Goal: Task Accomplishment & Management: Complete application form

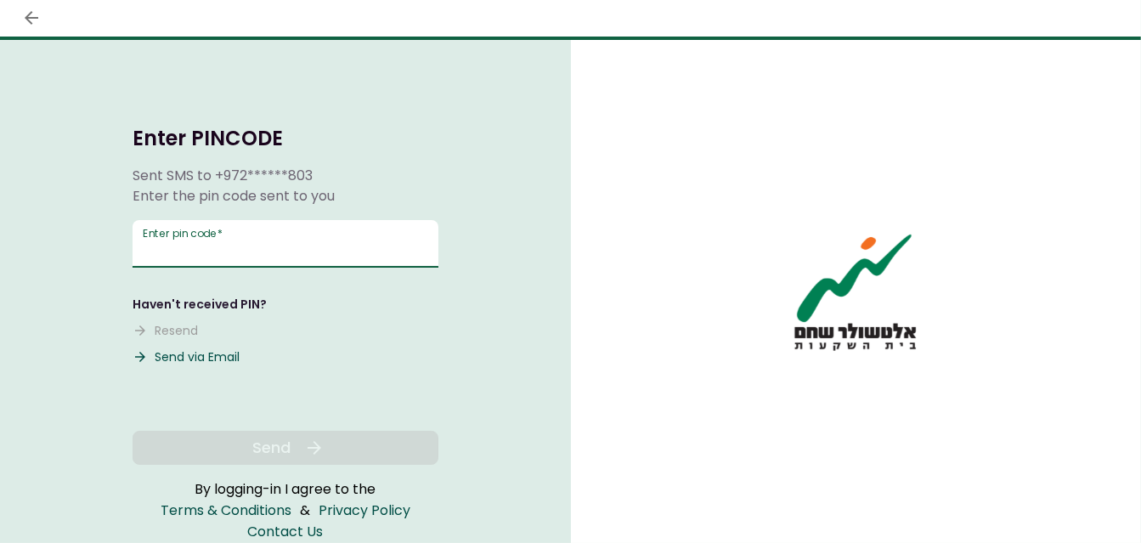
click at [348, 247] on input "Enter pin code   *" at bounding box center [286, 244] width 306 height 48
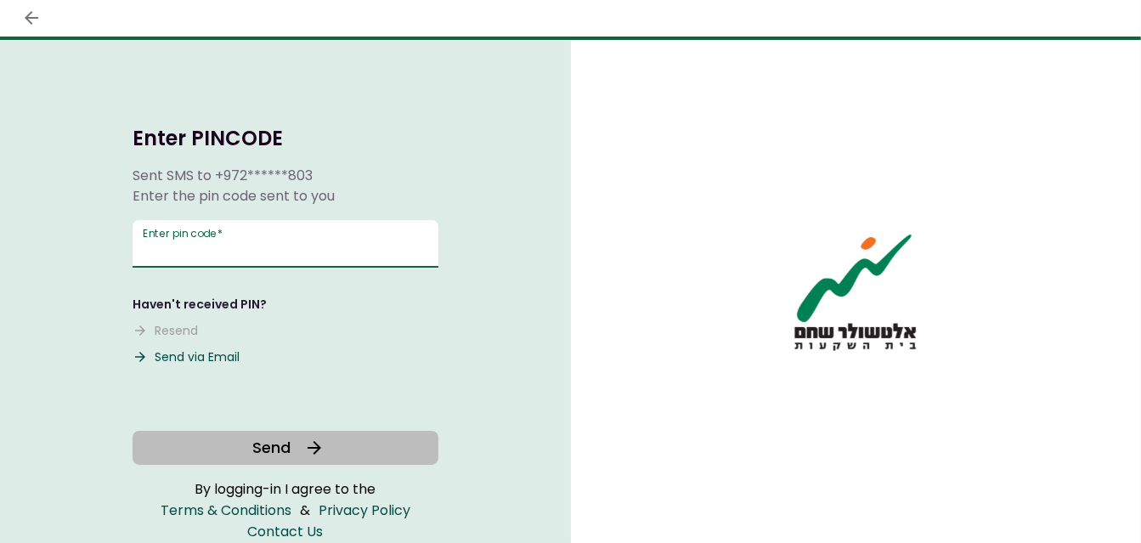
type input "******"
click at [269, 450] on span "Send" at bounding box center [271, 447] width 38 height 23
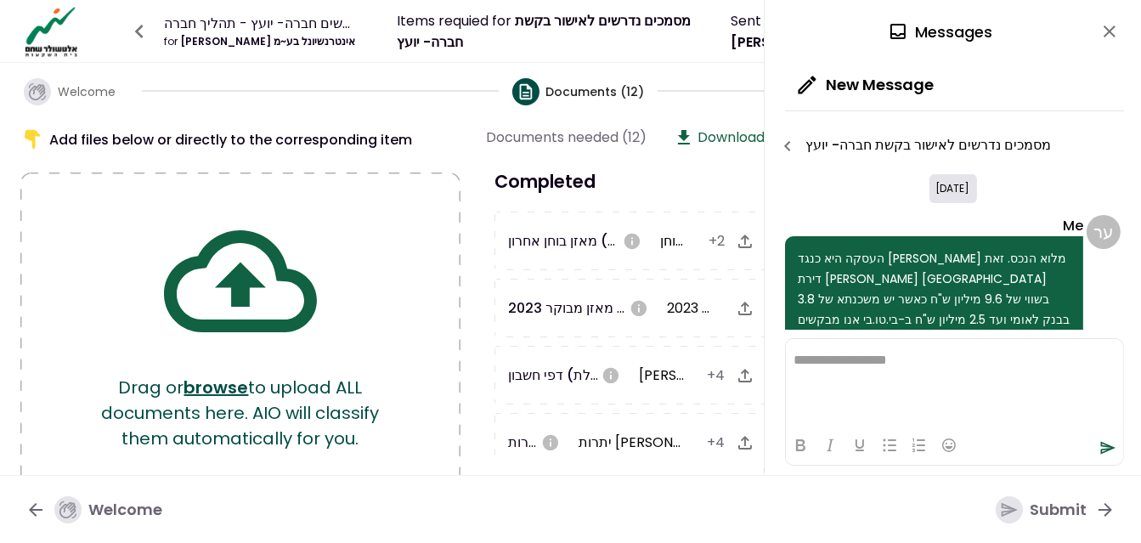
scroll to position [512, 0]
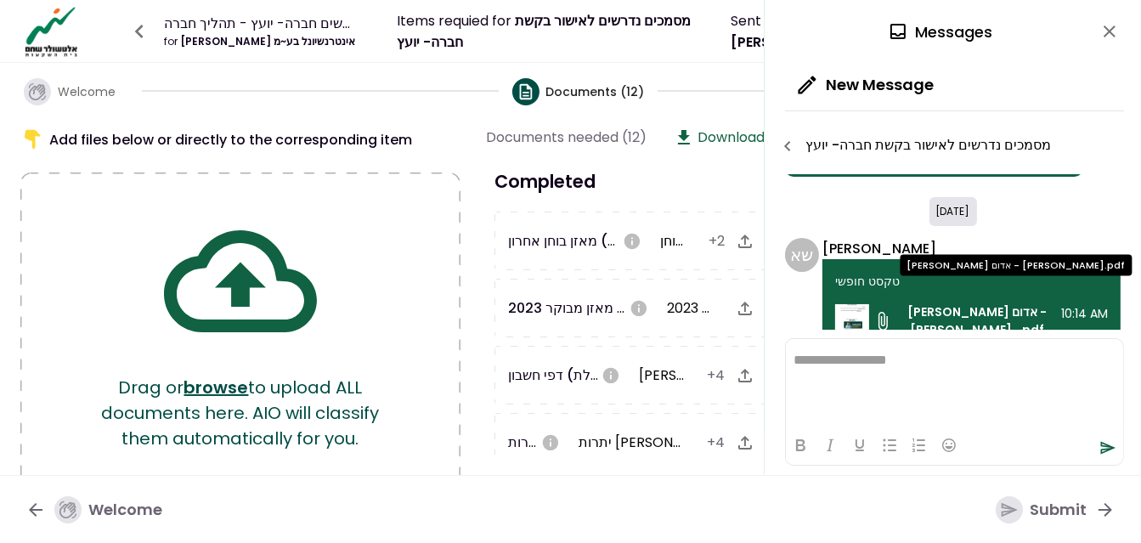
click at [980, 303] on span "[PERSON_NAME] אדום - [PERSON_NAME]...pdf" at bounding box center [977, 321] width 168 height 36
click at [846, 304] on img at bounding box center [852, 321] width 34 height 34
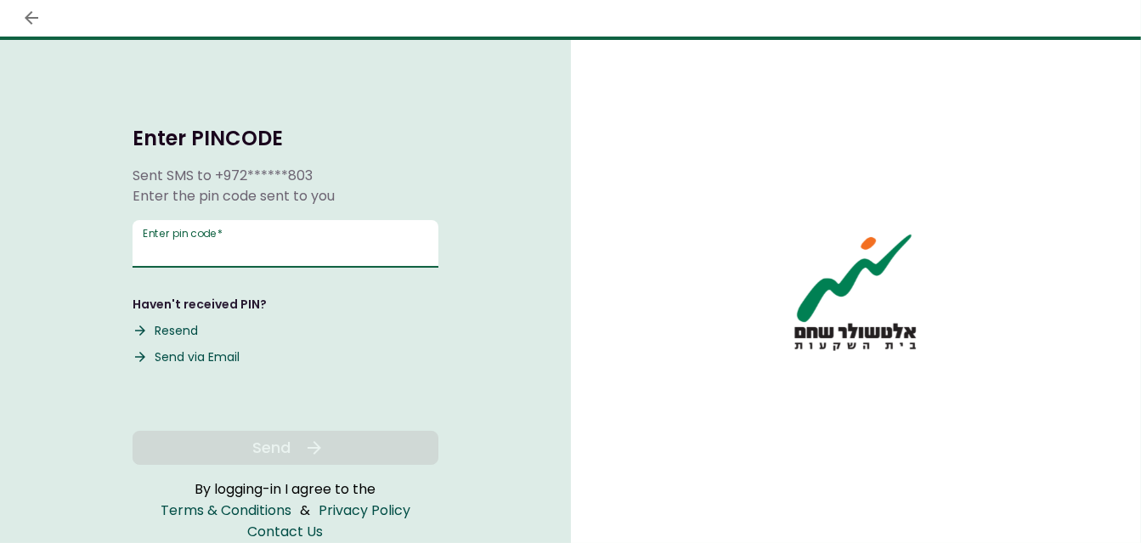
click at [366, 240] on input "Enter pin code   *" at bounding box center [286, 244] width 306 height 48
click at [299, 240] on input "Enter pin code   *" at bounding box center [286, 244] width 306 height 48
click at [190, 333] on button "Resend" at bounding box center [165, 331] width 65 height 18
click at [212, 253] on input "Enter pin code   *" at bounding box center [286, 244] width 306 height 48
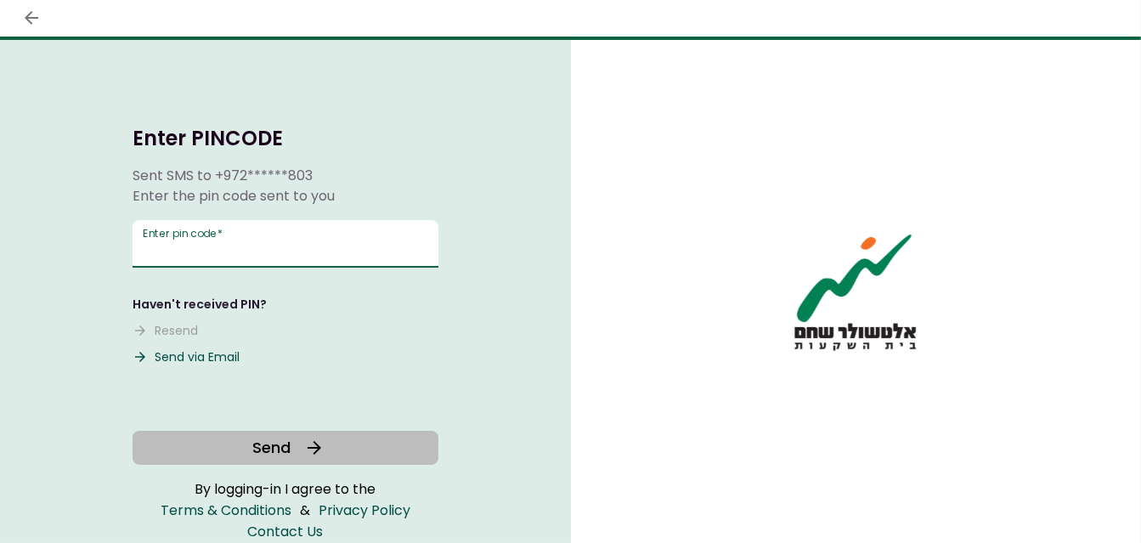
type input "******"
click at [294, 442] on button "Send" at bounding box center [286, 448] width 306 height 34
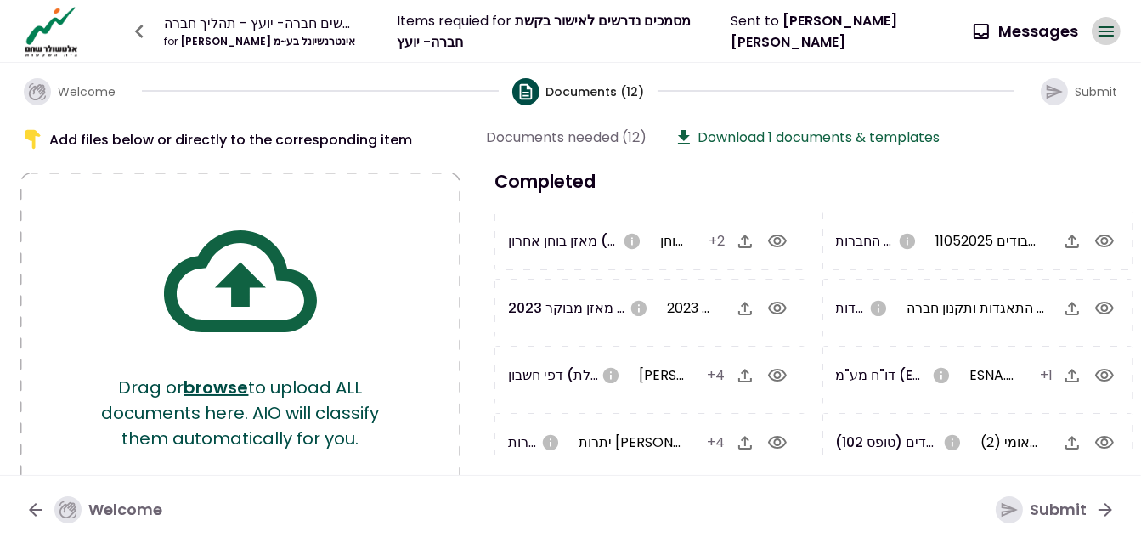
click at [1094, 35] on button "button" at bounding box center [1106, 31] width 29 height 29
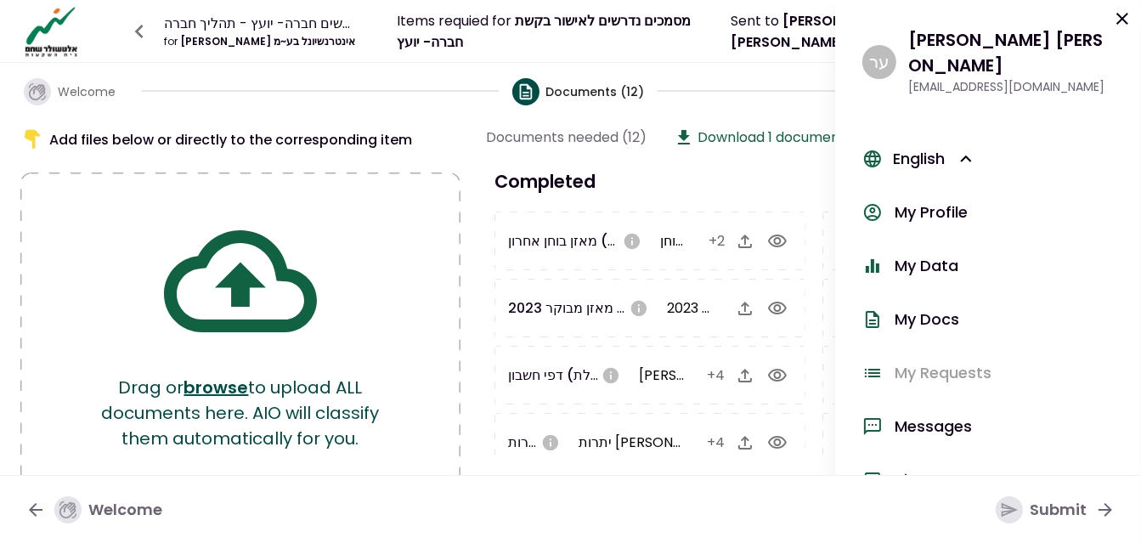
click at [929, 254] on div "My Data" at bounding box center [927, 265] width 64 height 23
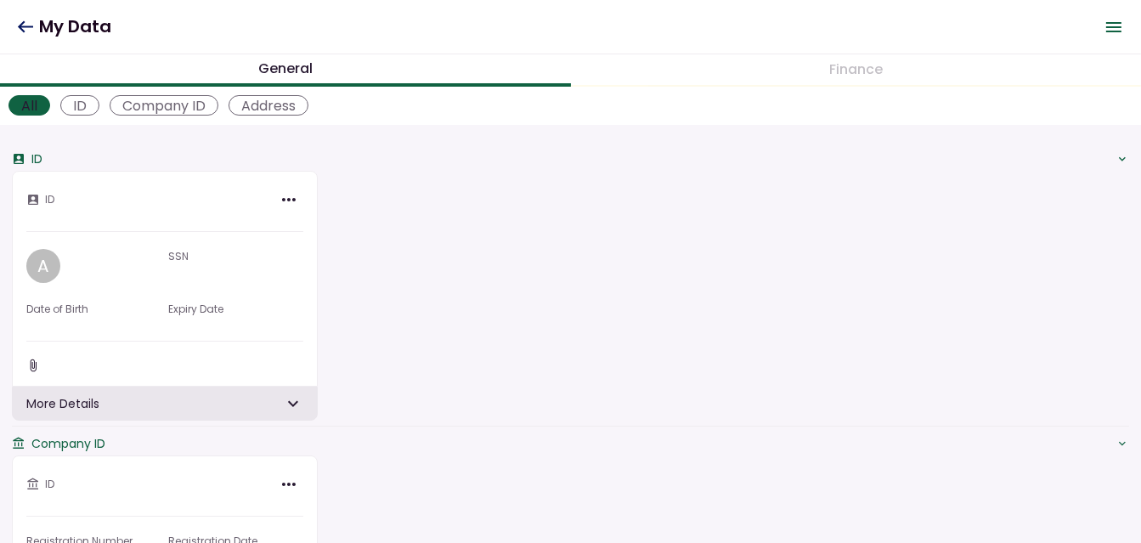
click at [1110, 33] on icon "Open menu" at bounding box center [1114, 27] width 20 height 20
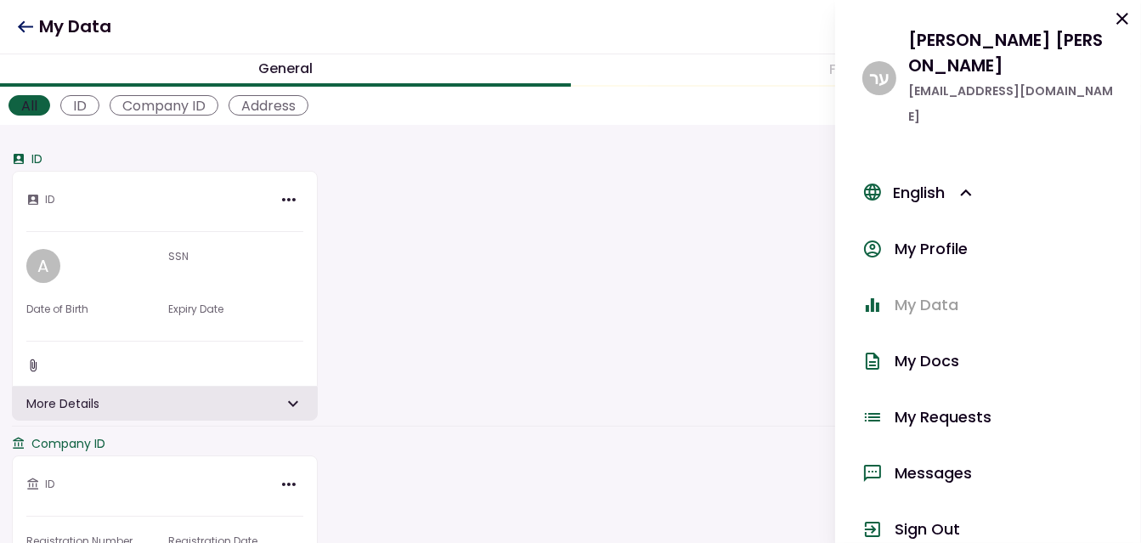
click at [913, 180] on div "English" at bounding box center [935, 192] width 84 height 25
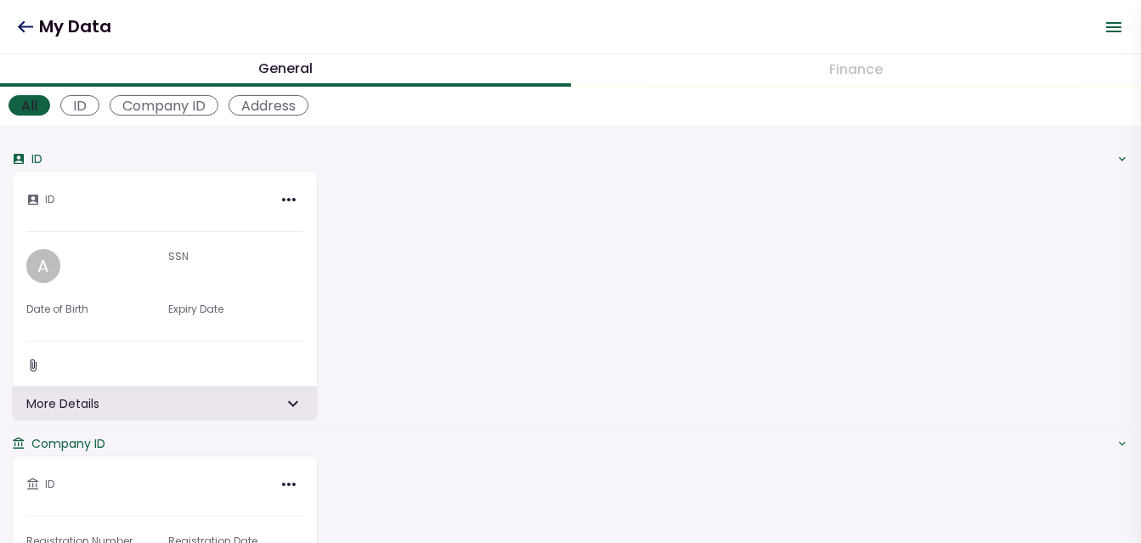
click at [86, 32] on h1 "My Data" at bounding box center [64, 26] width 94 height 35
click at [14, 97] on div "All" at bounding box center [29, 105] width 42 height 20
click at [14, 26] on header "My Data 0 Messages New Message Conversations ד~ר גוליק בע~מ - General 24.02.202…" at bounding box center [570, 27] width 1141 height 54
click at [28, 23] on icon at bounding box center [25, 26] width 16 height 13
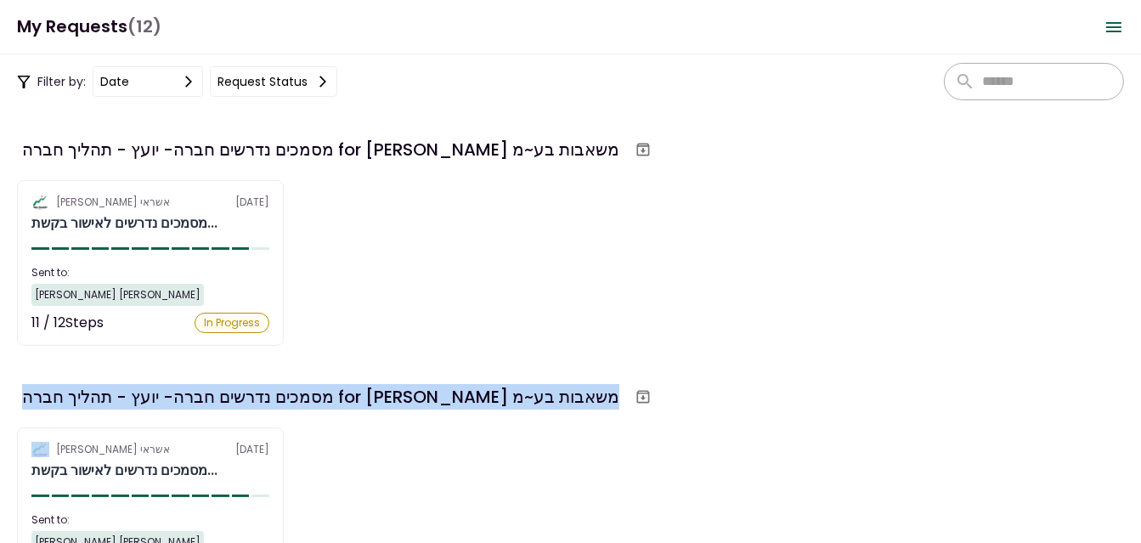
drag, startPoint x: 1135, startPoint y: 327, endPoint x: 1134, endPoint y: 376, distance: 49.3
click at [1134, 376] on section "מסמכים נדרשים חברה- יועץ - תהליך חברה for עסאף זידאן משאבות בע~מ אלטשולר שחם אש…" at bounding box center [570, 326] width 1141 height 434
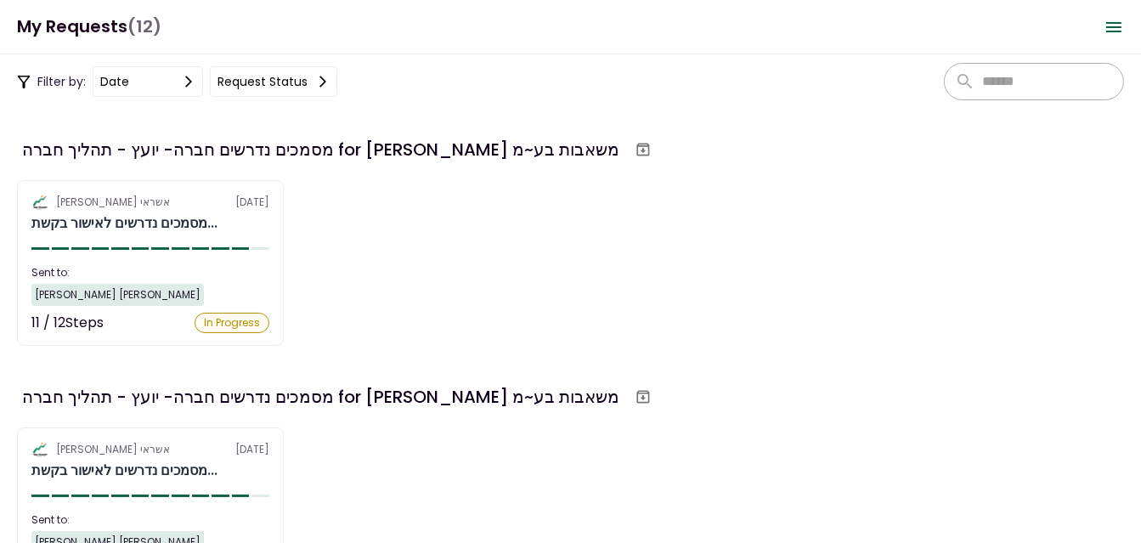
click at [250, 105] on div "Filter by: date Request status" at bounding box center [570, 81] width 1141 height 54
click at [76, 28] on h1 "My Requests (12)" at bounding box center [89, 26] width 144 height 35
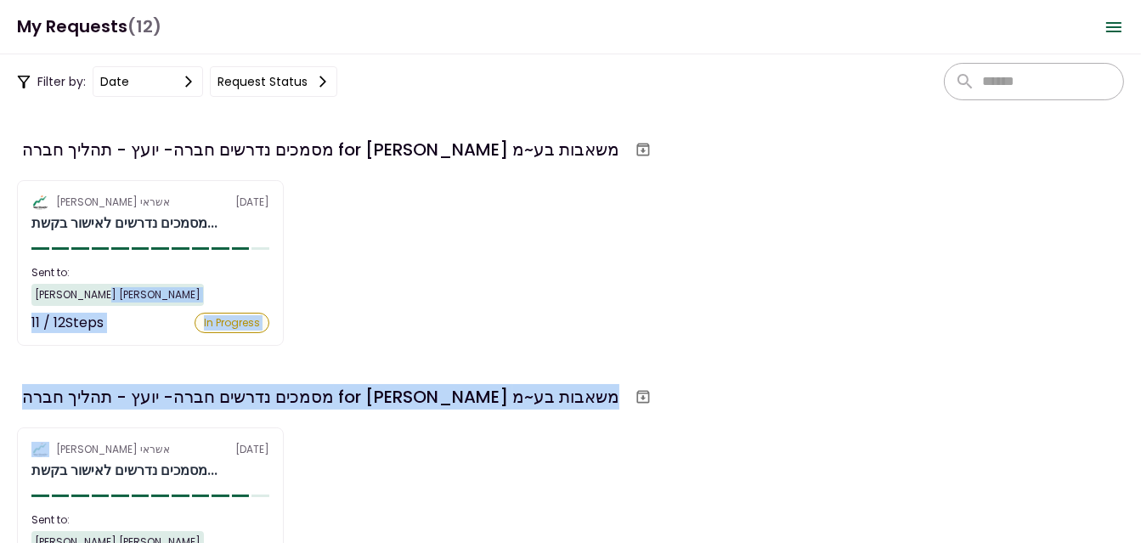
drag, startPoint x: 1135, startPoint y: 307, endPoint x: 1135, endPoint y: 359, distance: 52.7
click at [1135, 359] on section "מסמכים נדרשים חברה- יועץ - תהליך חברה for עסאף זידאן משאבות בע~מ אלטשולר שחם אש…" at bounding box center [570, 326] width 1141 height 434
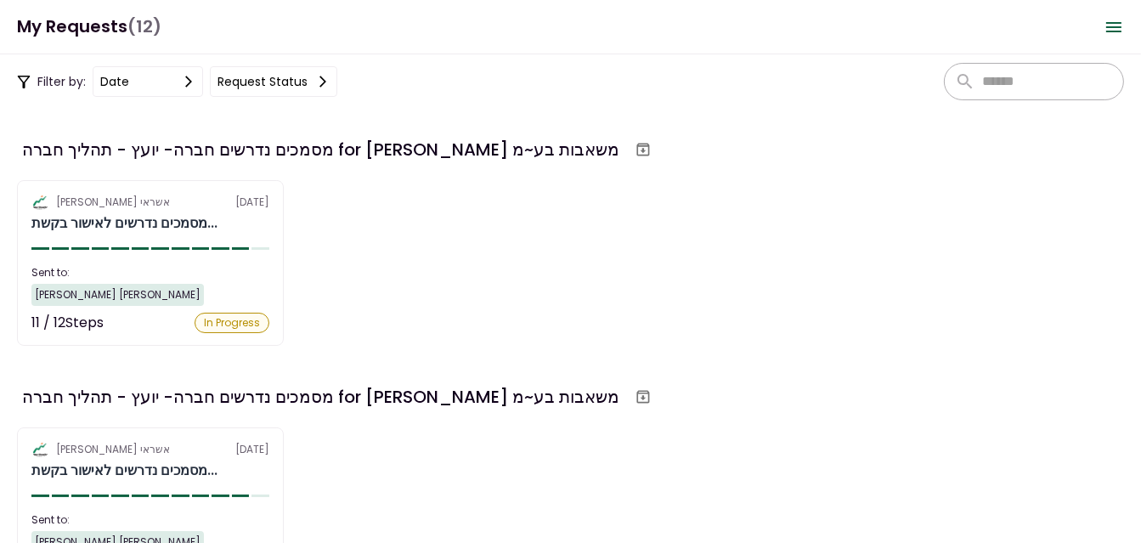
click at [461, 465] on div "אלטשולר שחם אשראי 21 Aug מסמכים נדרשים לאישור בקשת... Sent to: ענבר רוזנברג 11 …" at bounding box center [570, 510] width 1107 height 166
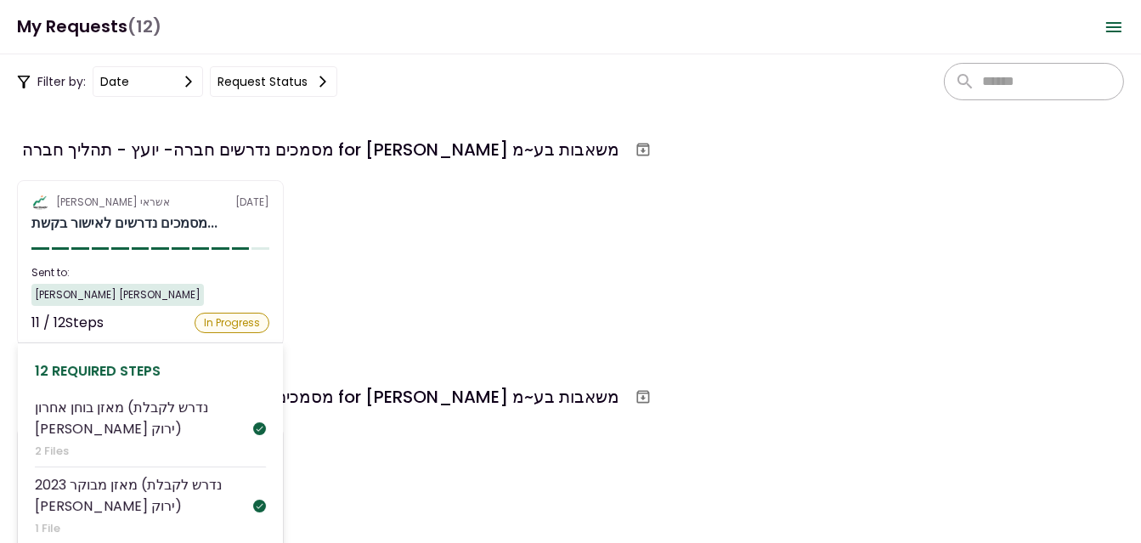
click at [235, 320] on div "In Progress" at bounding box center [232, 323] width 75 height 20
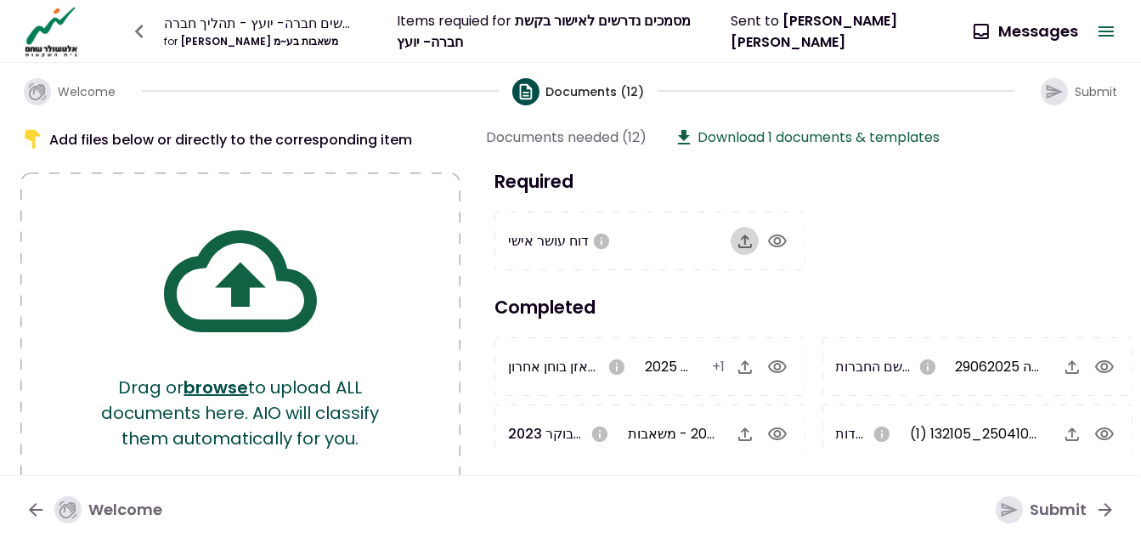
click at [739, 237] on icon "button" at bounding box center [745, 241] width 20 height 20
click at [898, 349] on div "נסח מפורט מרשם החברות נסח חברה 29062025.pdf" at bounding box center [945, 366] width 218 height 35
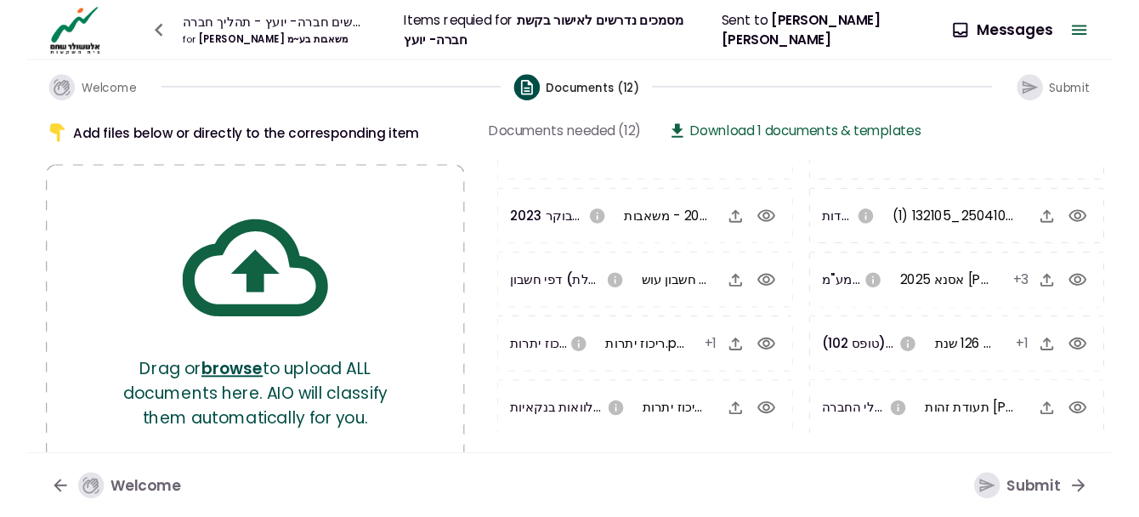
scroll to position [275, 0]
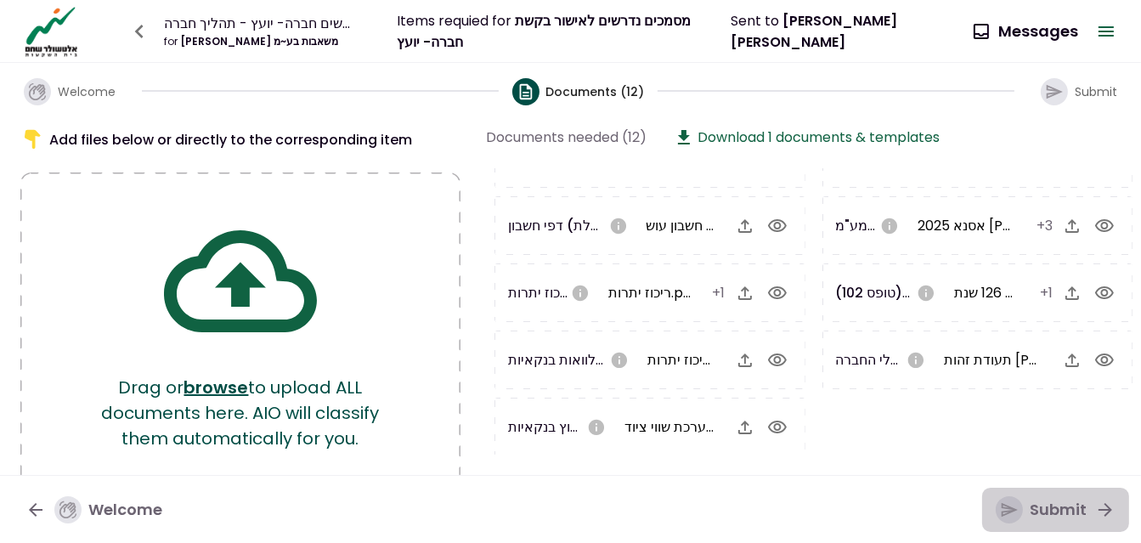
click at [1056, 509] on div "Submit" at bounding box center [1041, 509] width 91 height 27
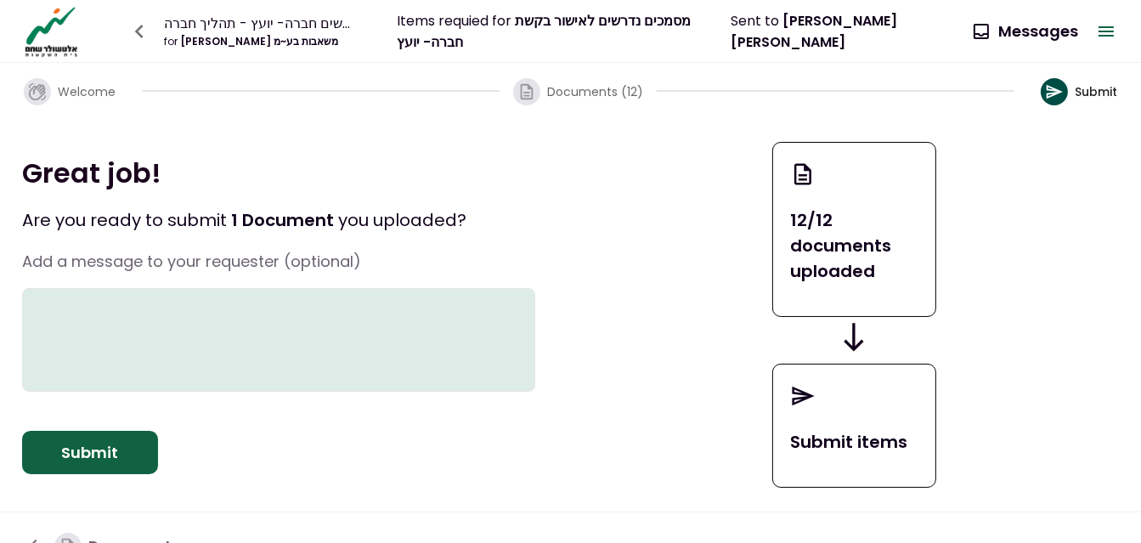
click at [352, 317] on textarea at bounding box center [278, 340] width 513 height 104
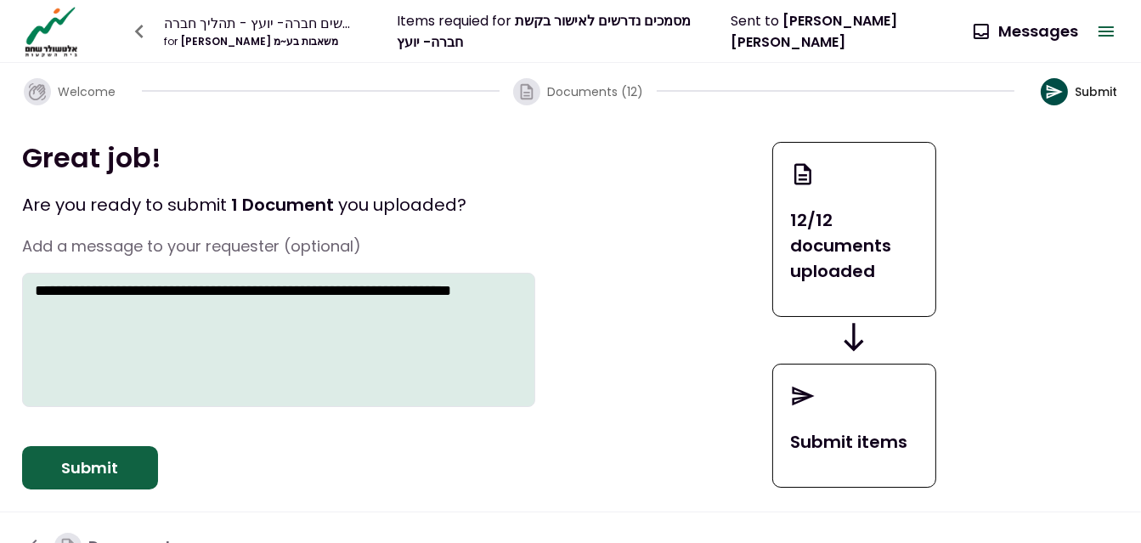
type textarea "**********"
click at [110, 477] on button "Submit" at bounding box center [90, 468] width 136 height 44
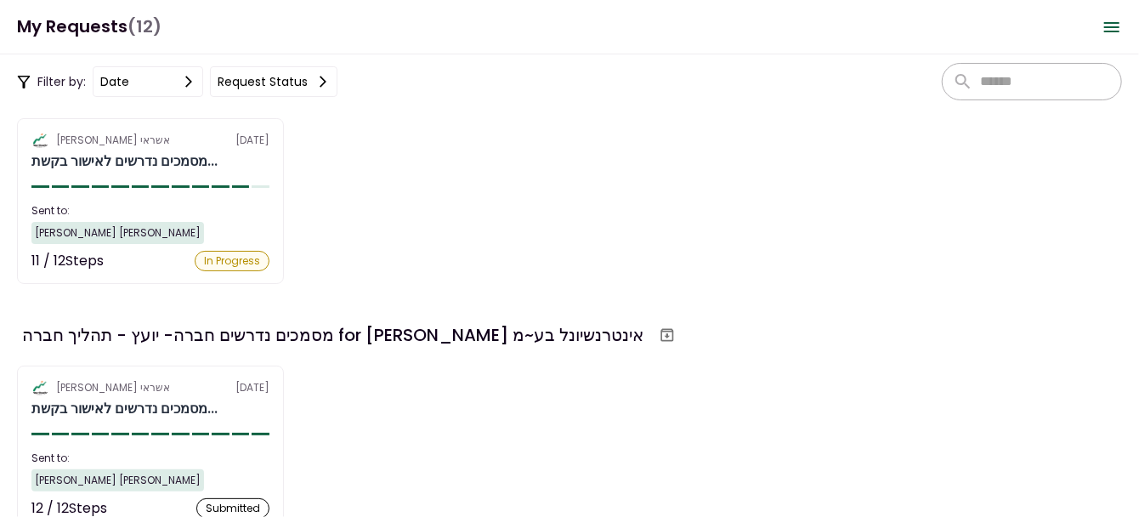
scroll to position [331, 0]
